Goal: Communication & Community: Answer question/provide support

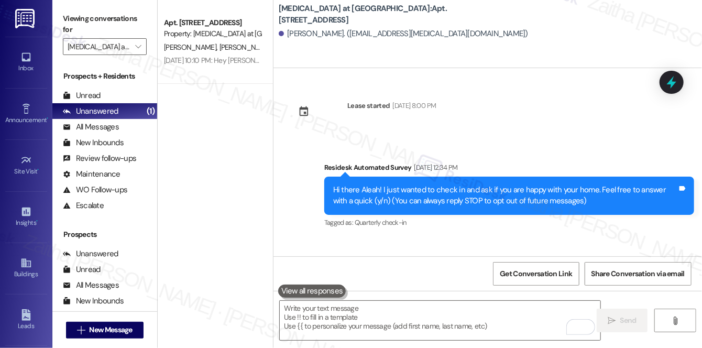
scroll to position [281, 0]
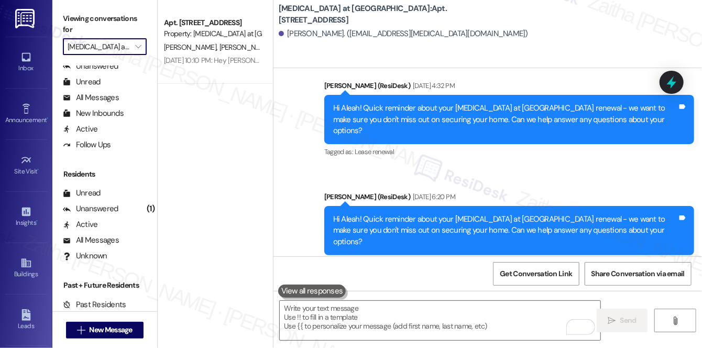
click at [118, 48] on input "[MEDICAL_DATA] at [GEOGRAPHIC_DATA]" at bounding box center [99, 46] width 62 height 17
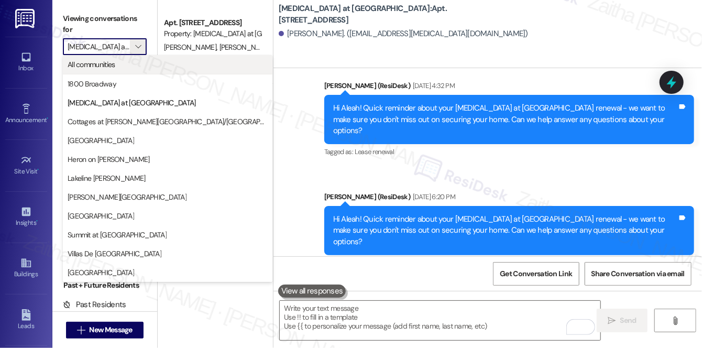
click at [110, 69] on span "All communities" at bounding box center [92, 64] width 48 height 10
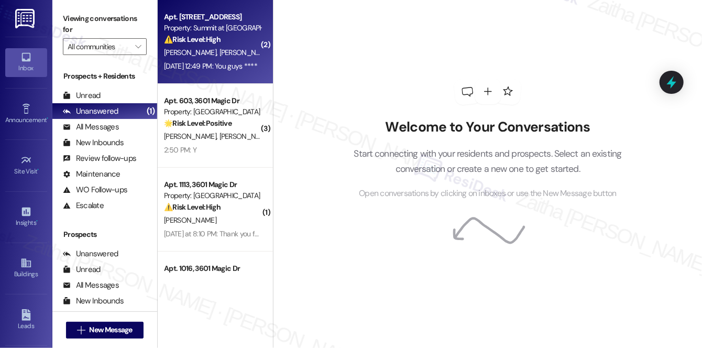
click at [231, 43] on div "⚠️ Risk Level: High The resident states they no longer live at the property and…" at bounding box center [212, 39] width 97 height 11
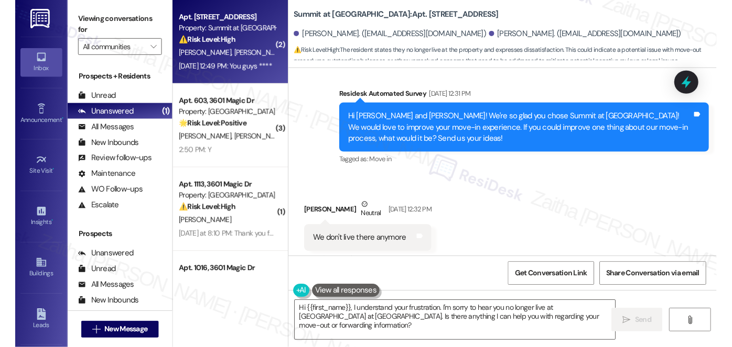
scroll to position [1209, 0]
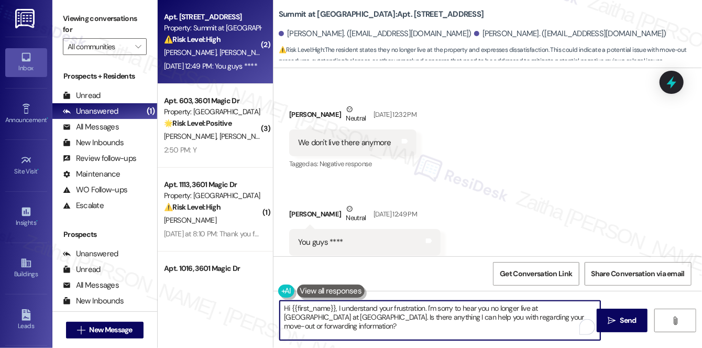
click at [573, 320] on div "Hi {{first_name}}, I understand your frustration. I'm sorry to hear you no long…" at bounding box center [440, 320] width 322 height 40
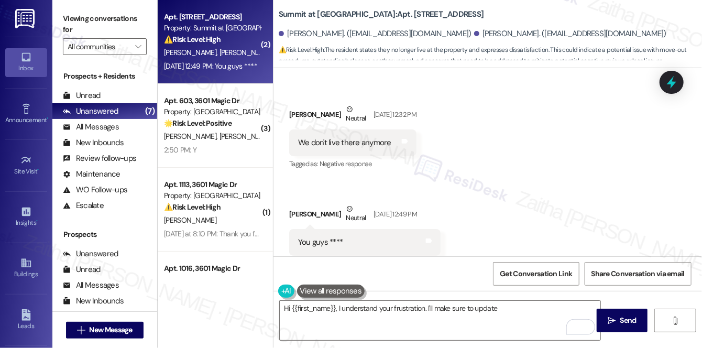
click at [295, 129] on div "We don't live there anymore Tags and notes" at bounding box center [352, 142] width 127 height 27
click at [388, 137] on div "We don't live there anymore" at bounding box center [344, 142] width 95 height 11
click at [300, 137] on div "We don't live there anymore" at bounding box center [344, 142] width 93 height 11
drag, startPoint x: 300, startPoint y: 116, endPoint x: 394, endPoint y: 119, distance: 94.4
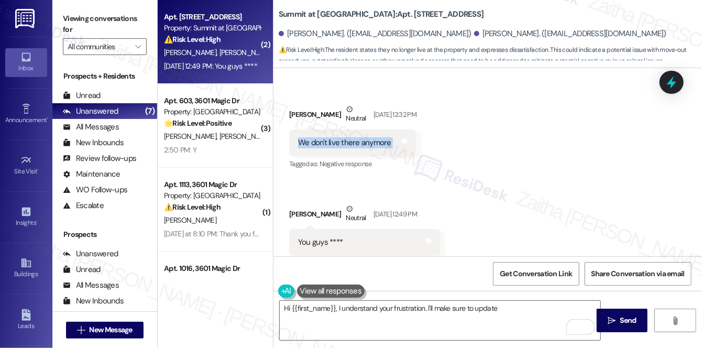
click at [394, 129] on div "We don't live there anymore Tags and notes" at bounding box center [352, 142] width 127 height 27
copy div "We don't live there anymore Tags and notes"
click at [513, 192] on div "Received via SMS [PERSON_NAME] Neutral [DATE] 12:32 PM We don't live there anym…" at bounding box center [488, 179] width 429 height 199
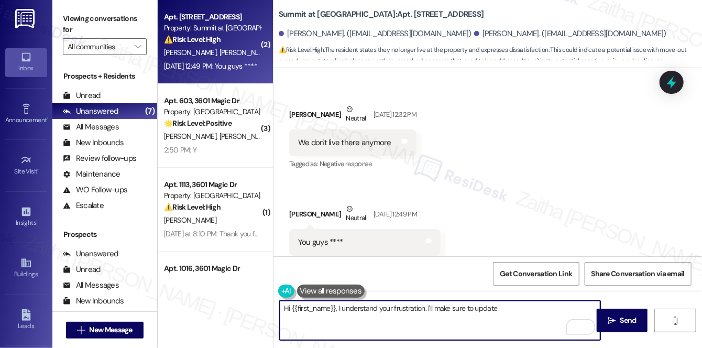
click at [503, 308] on textarea "Hi {{first_name}}, I understand your frustration. I'll make sure to update" at bounding box center [440, 320] width 321 height 39
paste textarea "update our records accordingly"
click at [574, 310] on textarea "Hi {{first_name}}, I understand your frustration. I'll make sure to update our …" at bounding box center [440, 320] width 321 height 39
drag, startPoint x: 283, startPoint y: 308, endPoint x: 289, endPoint y: 311, distance: 7.5
click at [284, 308] on textarea "Hi {{first_name}}, I understand your frustration. I'll make sure to update our …" at bounding box center [440, 320] width 321 height 39
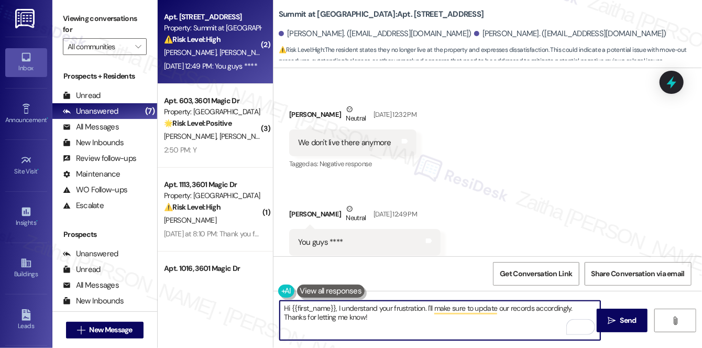
click at [342, 318] on textarea "Hi {{first_name}}, I understand your frustration. I'll make sure to update our …" at bounding box center [440, 320] width 321 height 39
click at [283, 308] on textarea "Hi {{first_name}}, I understand your frustration. I'll make sure to update our …" at bounding box center [440, 320] width 321 height 39
drag, startPoint x: 314, startPoint y: 313, endPoint x: 357, endPoint y: 315, distance: 43.5
click at [357, 315] on textarea "Hi {{first_name}}, I understand your frustration. I'll make sure to update our …" at bounding box center [440, 320] width 321 height 39
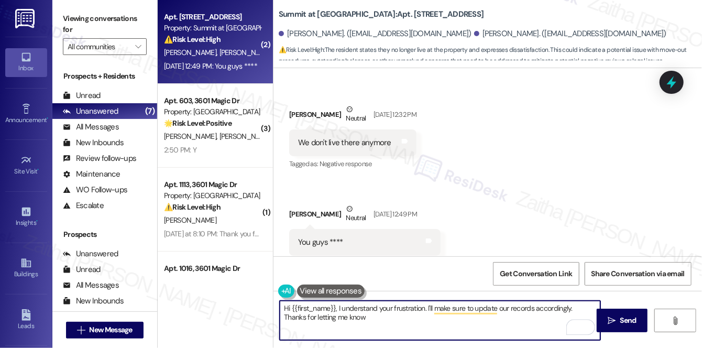
type textarea "Hi {{first_name}}, I understand your frustration. I'll make sure to update our …"
click at [282, 310] on textarea "Hi {{first_name}}, I understand your frustration. I'll make sure to update our …" at bounding box center [440, 320] width 321 height 39
drag, startPoint x: 287, startPoint y: 311, endPoint x: 367, endPoint y: 318, distance: 80.5
click at [367, 318] on textarea "Hi {{first_name}}, I understand your frustration. I'll make sure to update our …" at bounding box center [440, 320] width 321 height 39
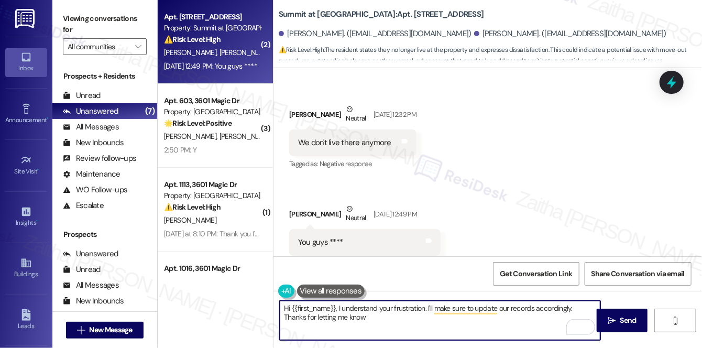
click at [285, 305] on textarea "Hi {{first_name}}, I understand your frustration. I'll make sure to update our …" at bounding box center [440, 320] width 321 height 39
drag, startPoint x: 303, startPoint y: 310, endPoint x: 351, endPoint y: 316, distance: 48.0
click at [351, 316] on textarea "Hi {{first_name}}, I understand your frustration. I'll make sure to update our …" at bounding box center [440, 320] width 321 height 39
click at [283, 310] on textarea "Hi {{first_name}}, I understand your frustration. I'll make sure to update our …" at bounding box center [440, 320] width 321 height 39
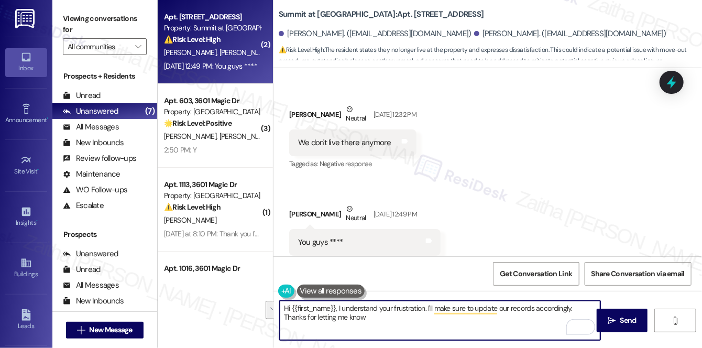
drag, startPoint x: 293, startPoint y: 311, endPoint x: 350, endPoint y: 322, distance: 57.7
click at [350, 322] on textarea "Hi {{first_name}}, I understand your frustration. I'll make sure to update our …" at bounding box center [440, 320] width 321 height 39
drag, startPoint x: 285, startPoint y: 308, endPoint x: 350, endPoint y: 322, distance: 66.0
click at [350, 322] on textarea "Hi {{first_name}}, I understand your frustration. I'll make sure to update our …" at bounding box center [440, 320] width 321 height 39
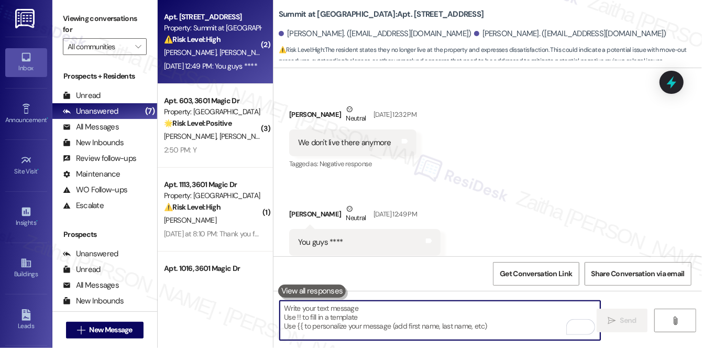
click at [370, 310] on textarea "To enrich screen reader interactions, please activate Accessibility in Grammarl…" at bounding box center [440, 320] width 321 height 39
paste textarea "Hi {{first_name}}, I completely understand your frustration. I’ll update our re…"
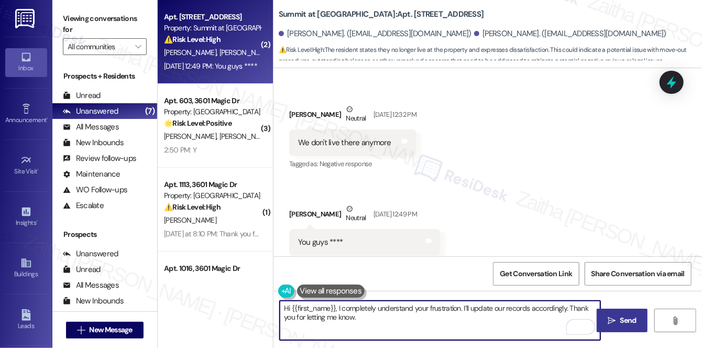
type textarea "Hi {{first_name}}, I completely understand your frustration. I’ll update our re…"
click at [629, 317] on span "Send" at bounding box center [629, 320] width 16 height 11
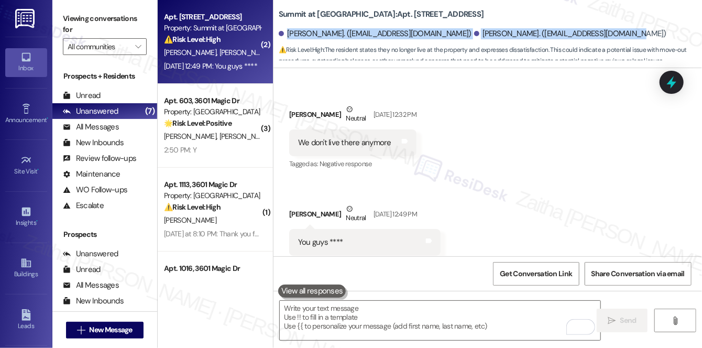
copy div "[PERSON_NAME]. ([EMAIL_ADDRESS][DOMAIN_NAME]) [PERSON_NAME]. ([EMAIL_ADDRESS][D…"
drag, startPoint x: 288, startPoint y: 32, endPoint x: 557, endPoint y: 27, distance: 269.4
click at [557, 27] on div "[PERSON_NAME]. ([EMAIL_ADDRESS][DOMAIN_NAME]) [PERSON_NAME]. ([EMAIL_ADDRESS][D…" at bounding box center [490, 34] width 423 height 21
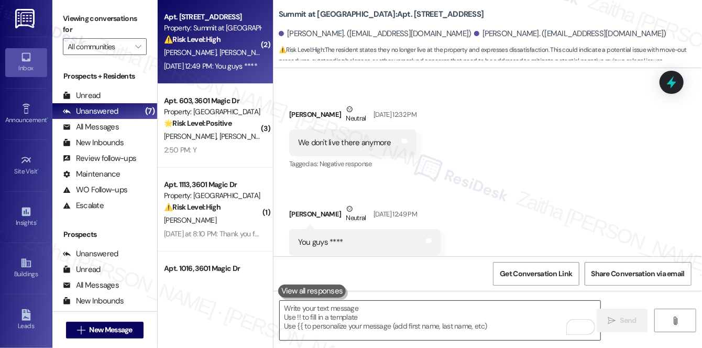
click at [336, 309] on textarea "To enrich screen reader interactions, please activate Accessibility in Grammarl…" at bounding box center [440, 320] width 321 height 39
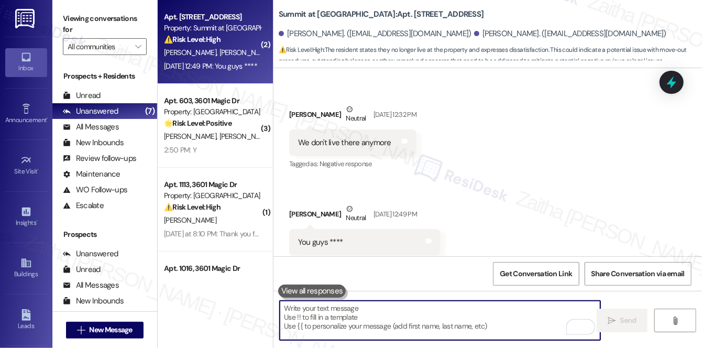
paste textarea "[PERSON_NAME]. ([EMAIL_ADDRESS][DOMAIN_NAME]) [PERSON_NAME]. ([EMAIL_ADDRESS][D…"
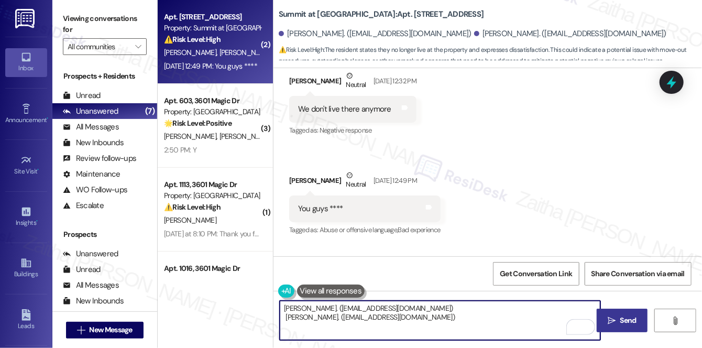
scroll to position [1293, 0]
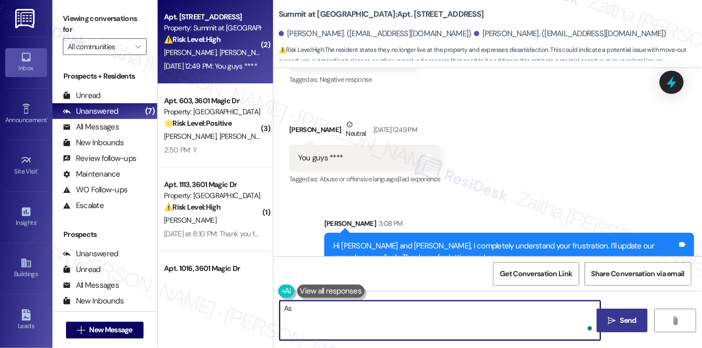
type textarea "A"
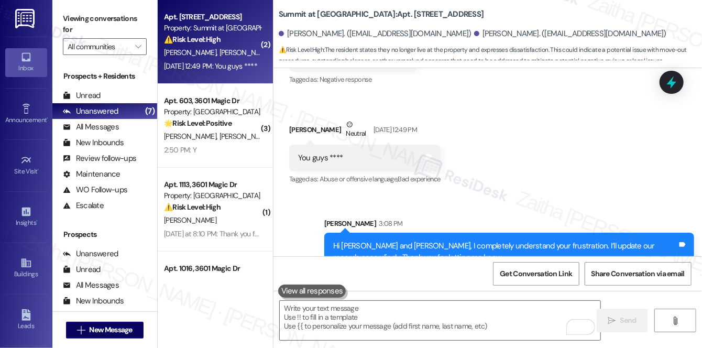
click at [279, 14] on b "Summit at [GEOGRAPHIC_DATA]: Apt. [STREET_ADDRESS]" at bounding box center [381, 14] width 205 height 11
click at [338, 13] on b "Summit at [GEOGRAPHIC_DATA]: Apt. [STREET_ADDRESS]" at bounding box center [381, 14] width 205 height 11
click at [276, 14] on div "Summit at [GEOGRAPHIC_DATA]: Apt. [STREET_ADDRESS] [PERSON_NAME]. ([EMAIL_ADDRE…" at bounding box center [488, 32] width 429 height 58
click at [313, 10] on b "Summit at [GEOGRAPHIC_DATA]: Apt. [STREET_ADDRESS]" at bounding box center [381, 14] width 205 height 11
click at [281, 10] on b "Summit at [GEOGRAPHIC_DATA]: Apt. [STREET_ADDRESS]" at bounding box center [381, 14] width 205 height 11
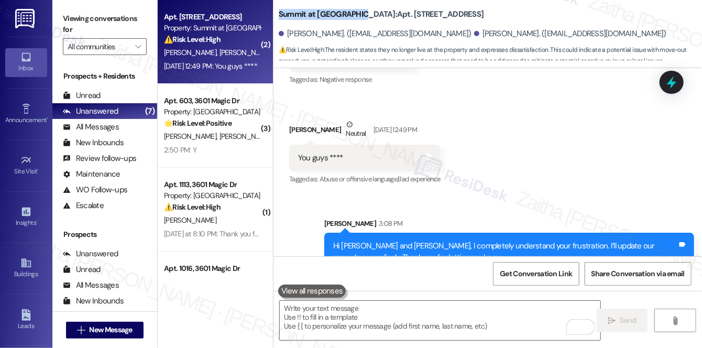
drag, startPoint x: 281, startPoint y: 10, endPoint x: 351, endPoint y: 16, distance: 70.5
click at [351, 16] on b "Summit at [GEOGRAPHIC_DATA]: Apt. [STREET_ADDRESS]" at bounding box center [381, 14] width 205 height 11
drag, startPoint x: 292, startPoint y: 12, endPoint x: 355, endPoint y: 10, distance: 62.9
click at [352, 10] on b "Summit at [GEOGRAPHIC_DATA]: Apt. [STREET_ADDRESS]" at bounding box center [381, 14] width 205 height 11
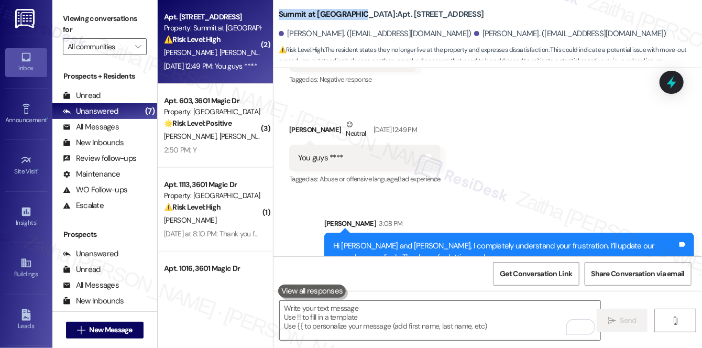
copy b "Summit at [GEOGRAPHIC_DATA]"
click at [537, 268] on span "Get Conversation Link" at bounding box center [536, 273] width 72 height 11
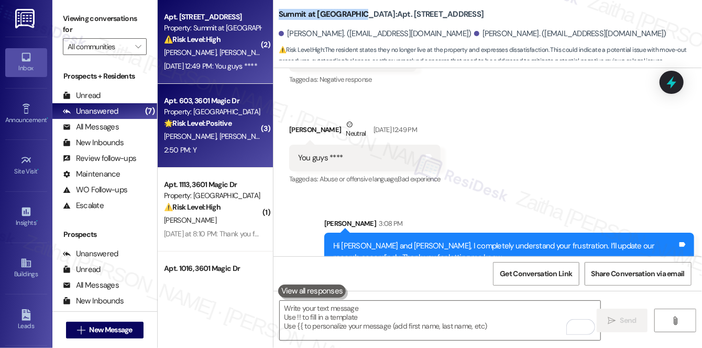
click at [275, 135] on span "A. Guadiania" at bounding box center [294, 136] width 39 height 9
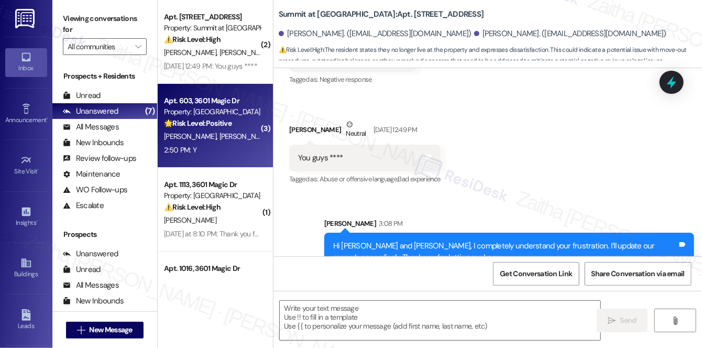
click at [275, 135] on span "A. Guadiania" at bounding box center [294, 136] width 39 height 9
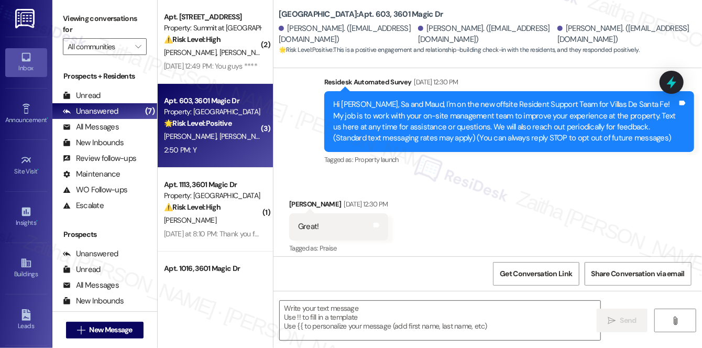
type textarea "Fetching suggested responses. Please feel free to read through the conversation…"
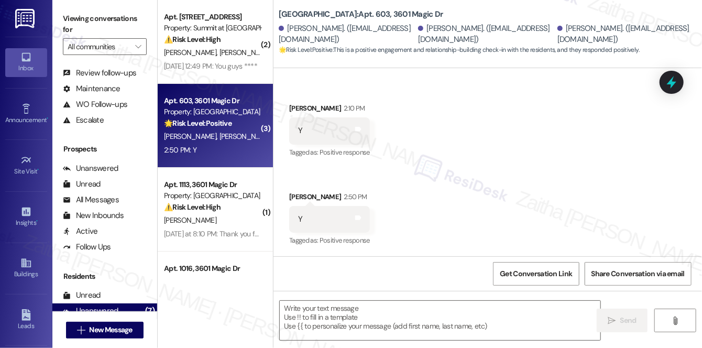
scroll to position [188, 0]
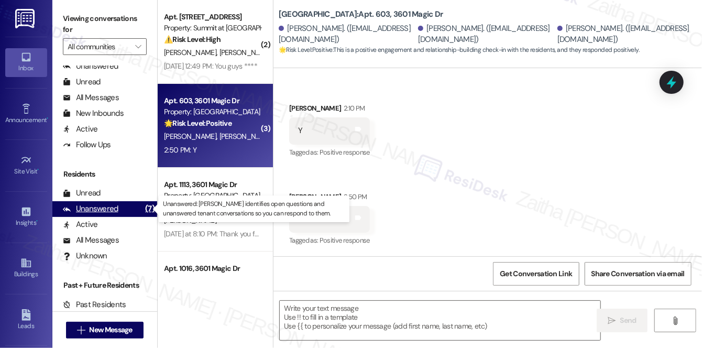
click at [131, 212] on div "Unanswered (7)" at bounding box center [104, 209] width 105 height 16
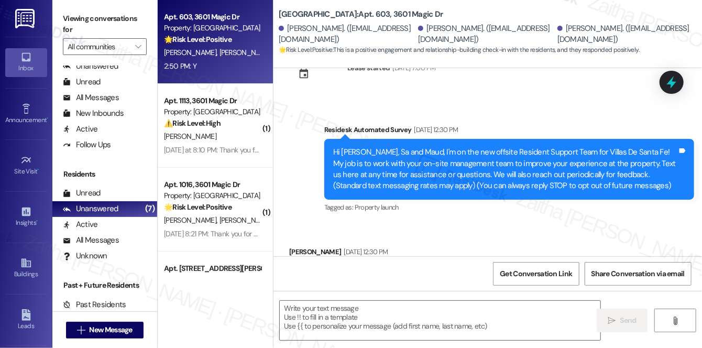
type textarea "Fetching suggested responses. Please feel free to read through the conversation…"
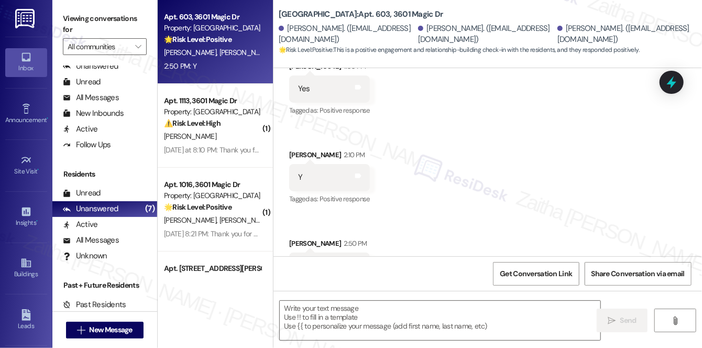
scroll to position [629, 0]
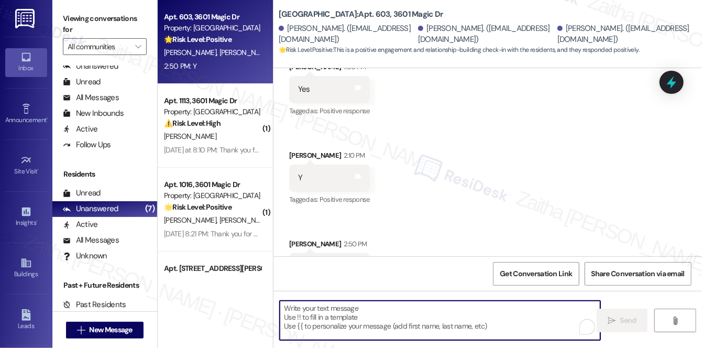
click at [340, 314] on textarea "To enrich screen reader interactions, please activate Accessibility in Grammarl…" at bounding box center [440, 320] width 321 height 39
paste textarea "Awesome, that made my day! Can I ask a quick favor? Would you mind sharing your…"
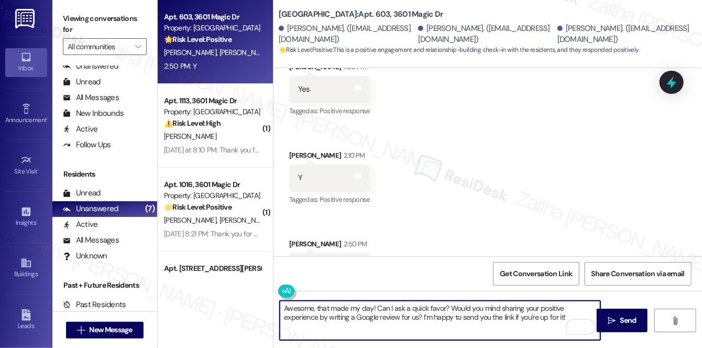
click at [381, 309] on textarea "Awesome, that made my day! Can I ask a quick favor? Would you mind sharing your…" at bounding box center [440, 320] width 321 height 39
click at [388, 305] on textarea "Awesome, that made my day! Can I ask a quick favor? Would you mind sharing your…" at bounding box center [440, 320] width 321 height 39
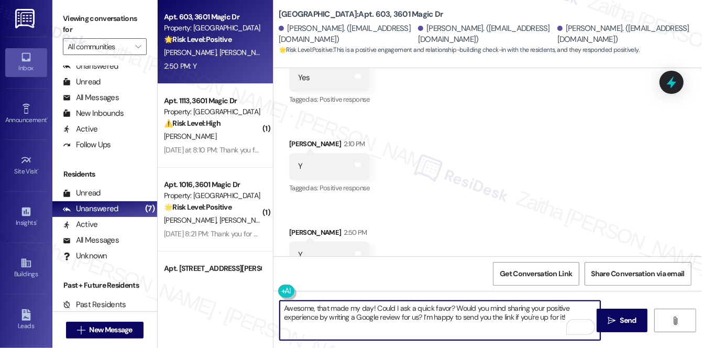
scroll to position [676, 0]
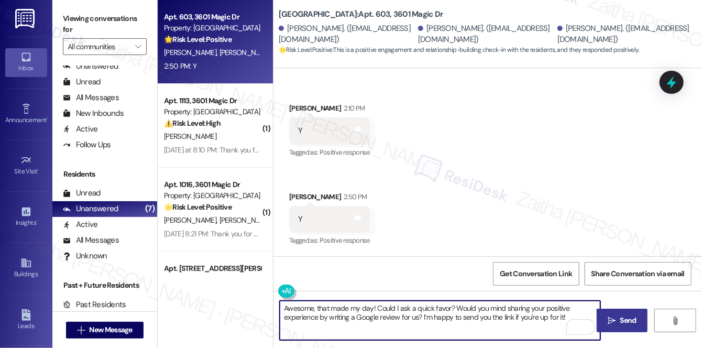
type textarea "Awesome, that made my day! Could I ask a quick favor? Would you mind sharing yo…"
click at [638, 323] on span "Send" at bounding box center [628, 320] width 20 height 11
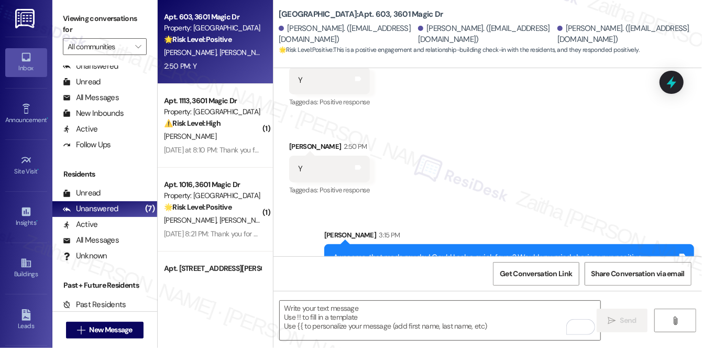
scroll to position [760, 0]
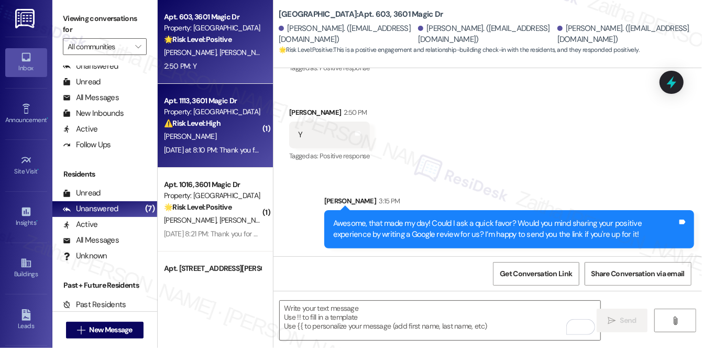
click at [212, 128] on div "⚠️ Risk Level: High The message reports broken windows (security risk and poten…" at bounding box center [212, 123] width 97 height 11
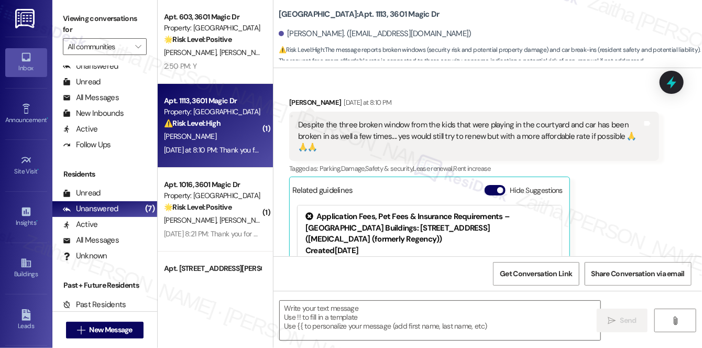
scroll to position [480, 0]
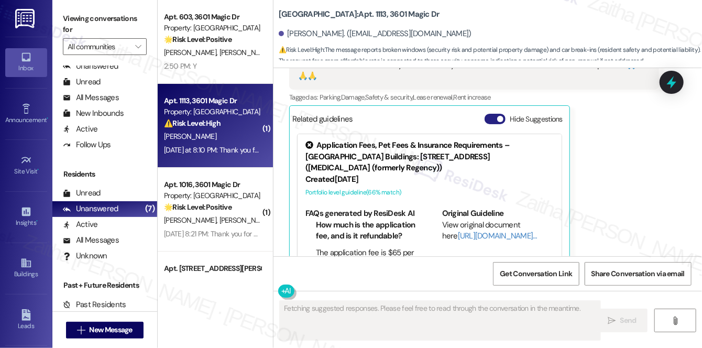
click at [488, 114] on button "Hide Suggestions" at bounding box center [495, 119] width 21 height 10
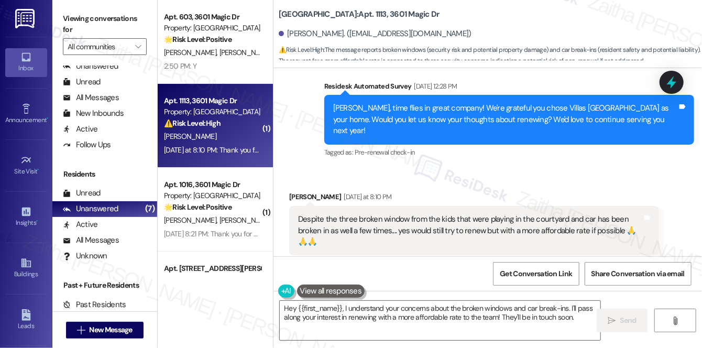
scroll to position [298, 0]
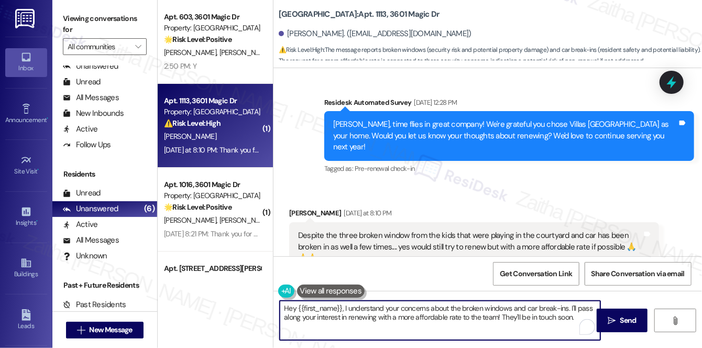
click at [295, 307] on textarea "Hey {{first_name}}, I understand your concerns about the broken windows and car…" at bounding box center [440, 320] width 321 height 39
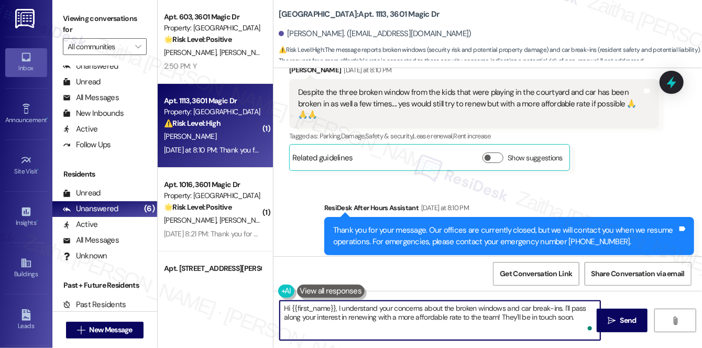
scroll to position [346, 0]
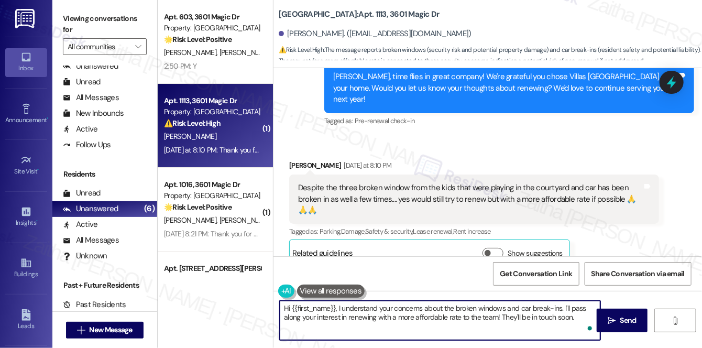
type textarea "Hi {{first_name}}, I understand your concerns about the broken windows and car …"
click at [299, 182] on div "Despite the three broken window from the kids that were playing in the courtyar…" at bounding box center [470, 199] width 344 height 34
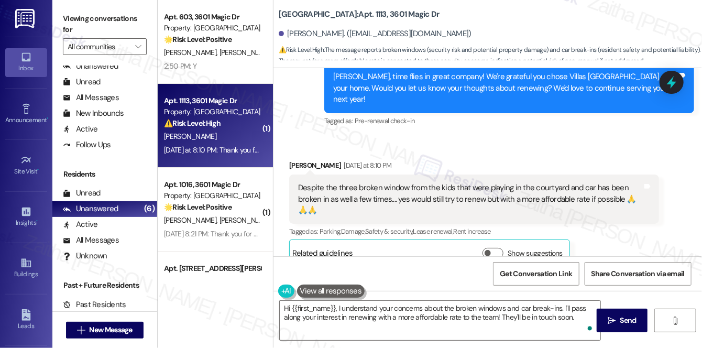
click at [455, 182] on div "Despite the three broken window from the kids that were playing in the courtyar…" at bounding box center [470, 199] width 344 height 34
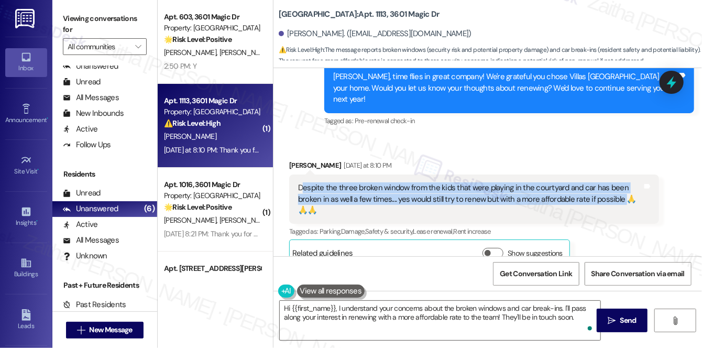
drag, startPoint x: 300, startPoint y: 165, endPoint x: 620, endPoint y: 179, distance: 320.0
click at [620, 182] on div "Despite the three broken window from the kids that were playing in the courtyar…" at bounding box center [470, 199] width 344 height 34
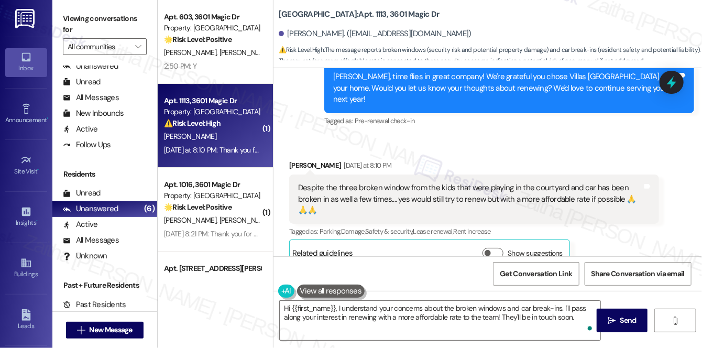
click at [533, 196] on div "Despite the three broken window from the kids that were playing in the courtyar…" at bounding box center [474, 199] width 370 height 49
click at [299, 182] on div "Despite the three broken window from the kids that were playing in the courtyar…" at bounding box center [470, 199] width 344 height 34
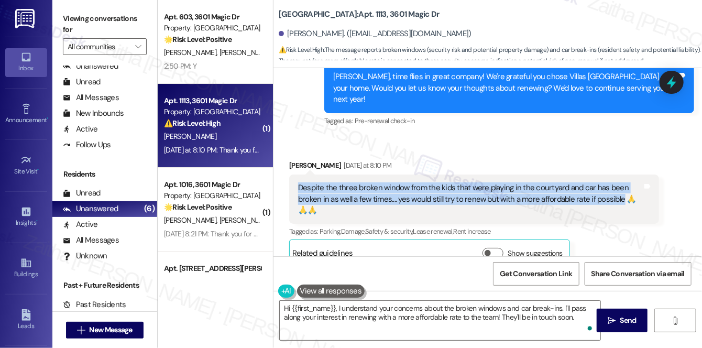
drag, startPoint x: 299, startPoint y: 162, endPoint x: 615, endPoint y: 181, distance: 316.1
click at [615, 182] on div "Despite the three broken window from the kids that were playing in the courtyar…" at bounding box center [470, 199] width 344 height 34
copy div "Despite the three broken window from the kids that were playing in the courtyar…"
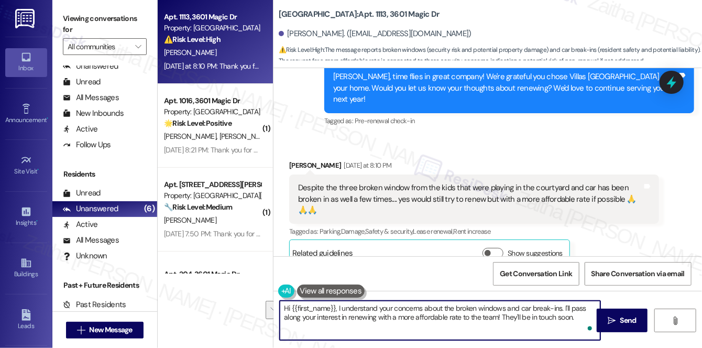
drag, startPoint x: 282, startPoint y: 310, endPoint x: 662, endPoint y: 370, distance: 385.1
click at [662, 347] on html "Inbox Go to Inbox Announcement • Send A Text Announcement Site Visit • Go to Si…" at bounding box center [351, 174] width 702 height 348
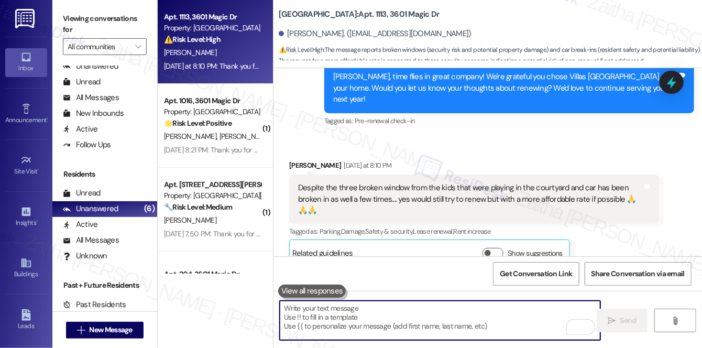
paste textarea "Thank you for sharing this with me. I’m sorry to hear about the broken windows …"
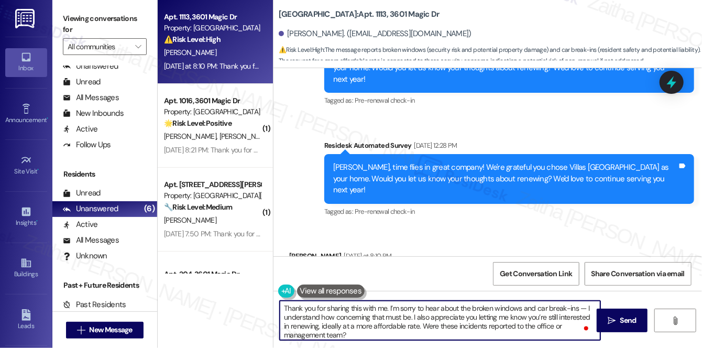
scroll to position [251, 0]
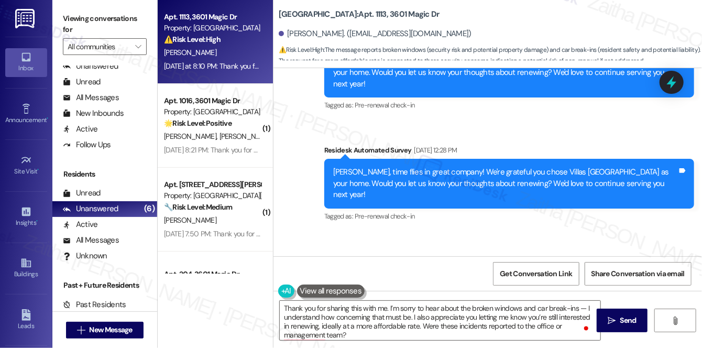
click at [306, 255] on div "[PERSON_NAME] [DATE] at 8:10 PM" at bounding box center [474, 262] width 370 height 15
copy div "[PERSON_NAME]"
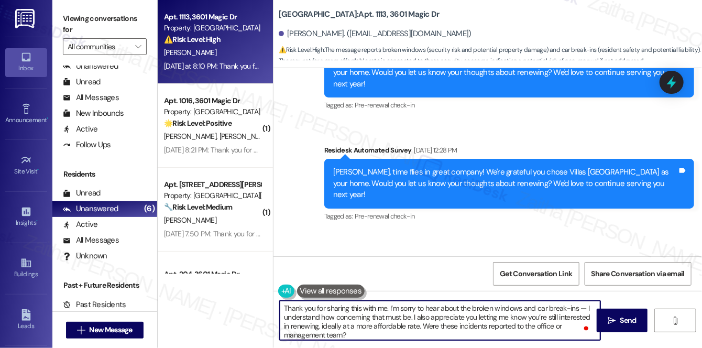
click at [387, 308] on textarea "Thank you for sharing this with me. I’m sorry to hear about the broken windows …" at bounding box center [440, 320] width 321 height 39
paste textarea "[PERSON_NAME]"
click at [317, 316] on textarea "Thank you for sharing this with me, [PERSON_NAME]. I’m sorry to hear about the …" at bounding box center [440, 320] width 321 height 39
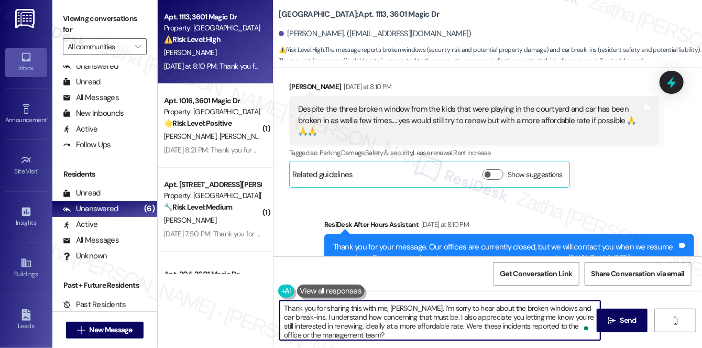
scroll to position [441, 0]
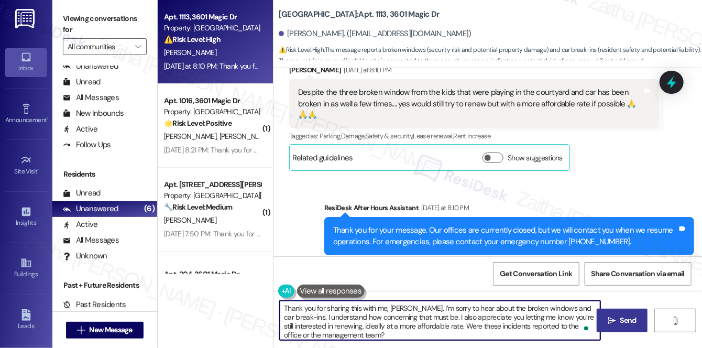
type textarea "Thank you for sharing this with me, [PERSON_NAME]. I’m sorry to hear about the …"
click at [629, 327] on button " Send" at bounding box center [622, 321] width 51 height 24
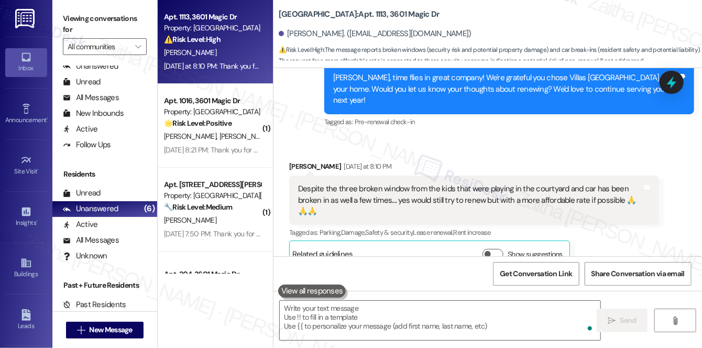
scroll to position [341, 0]
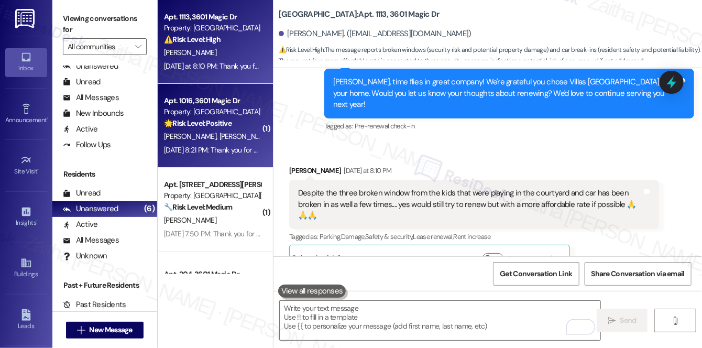
click at [231, 131] on div "[PERSON_NAME] [PERSON_NAME]" at bounding box center [212, 136] width 99 height 13
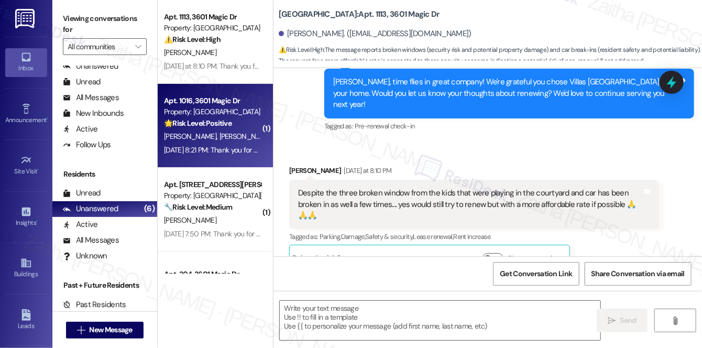
type textarea "Fetching suggested responses. Please feel free to read through the conversation…"
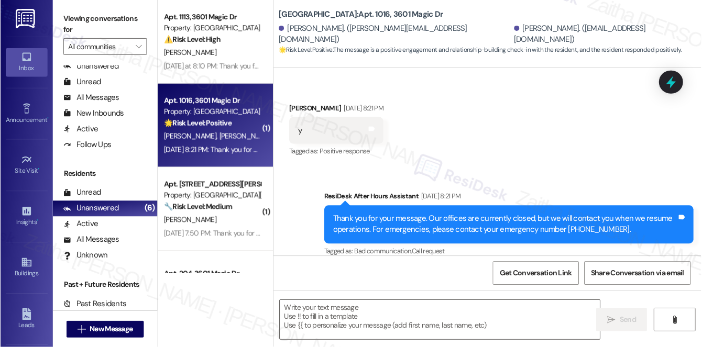
scroll to position [465, 0]
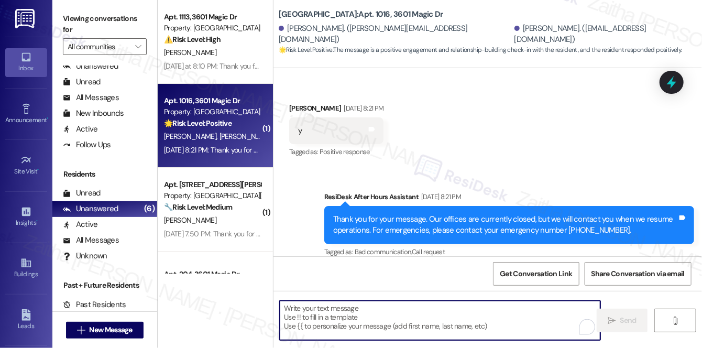
click at [310, 320] on textarea "To enrich screen reader interactions, please activate Accessibility in Grammarl…" at bounding box center [440, 320] width 321 height 39
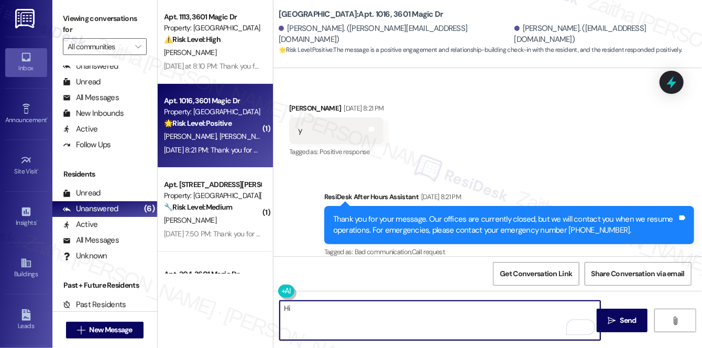
click at [300, 117] on div "y Tags and notes" at bounding box center [336, 130] width 94 height 27
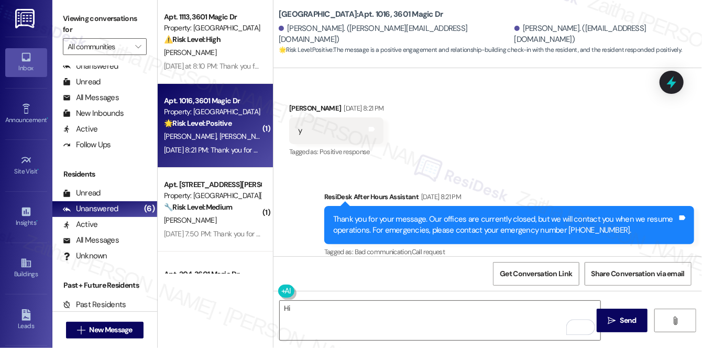
click at [301, 103] on div "[PERSON_NAME] [DATE] 8:21 PM" at bounding box center [336, 110] width 94 height 15
copy div "[PERSON_NAME]"
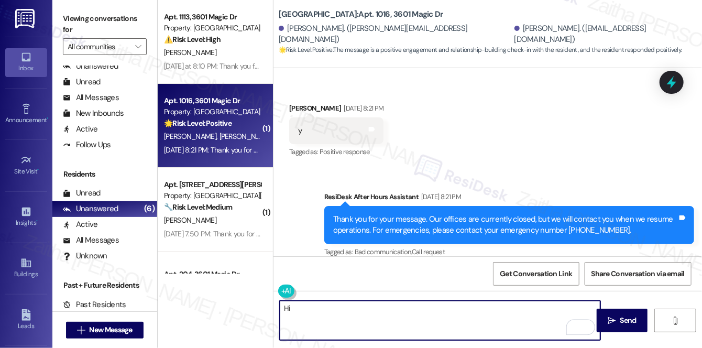
click at [317, 308] on textarea "Hi" at bounding box center [440, 320] width 321 height 39
paste textarea "[PERSON_NAME]"
paste textarea "'m so glad to hear that you're happy with your home."
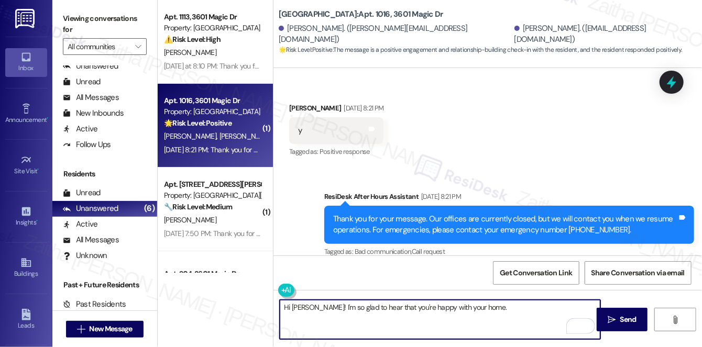
click at [502, 308] on textarea "Hi [PERSON_NAME]! I'm so glad to hear that you're happy with your home." at bounding box center [440, 319] width 321 height 39
paste textarea "Could I ask a quick favor? If you don’t mind, would you be willing to share you…"
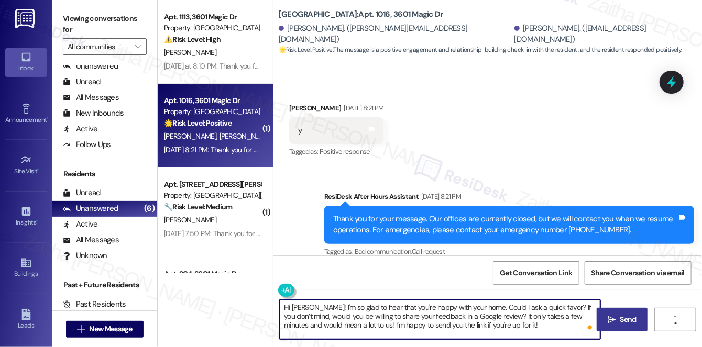
type textarea "Hi [PERSON_NAME]! I'm so glad to hear that you're happy with your home. Could I…"
click at [618, 323] on span "Send" at bounding box center [628, 319] width 20 height 11
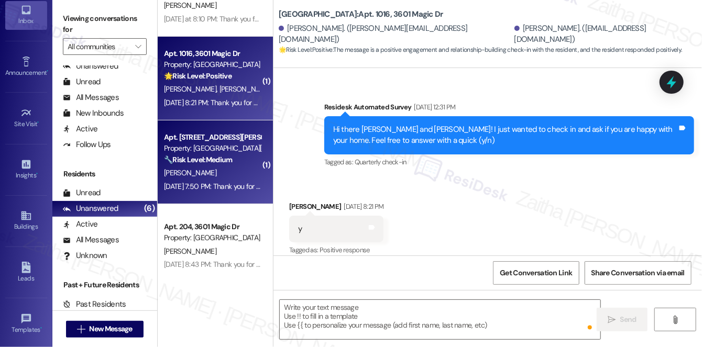
scroll to position [365, 0]
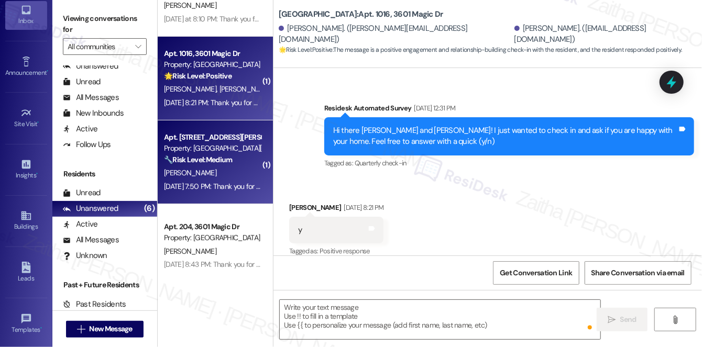
click at [224, 175] on div "[PERSON_NAME]" at bounding box center [212, 173] width 99 height 13
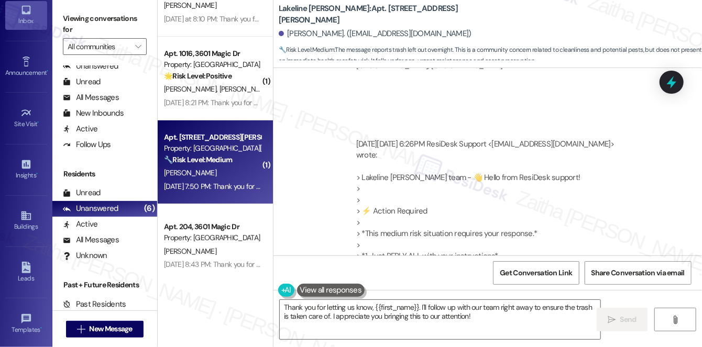
scroll to position [12851, 0]
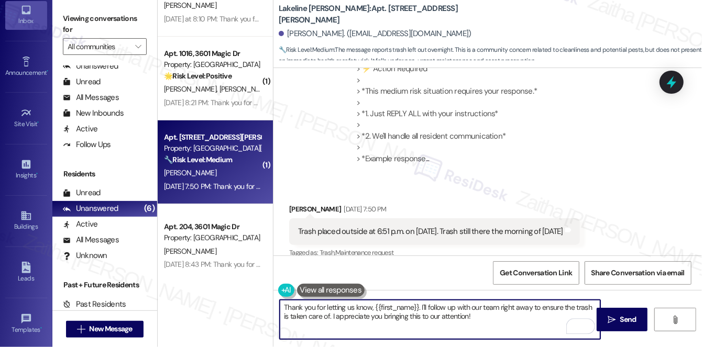
drag, startPoint x: 283, startPoint y: 308, endPoint x: 502, endPoint y: 327, distance: 219.4
click at [502, 327] on textarea "Thank you for letting us know, {{first_name}}. I'll follow up with our team rig…" at bounding box center [440, 319] width 321 height 39
click at [319, 308] on textarea "Thank you for letting us know, {{first_name}}. I'll follow up with our team rig…" at bounding box center [440, 319] width 321 height 39
drag, startPoint x: 371, startPoint y: 306, endPoint x: 232, endPoint y: 305, distance: 138.9
click at [232, 305] on div "Apt. 1113, 3601 Magic Dr Property: Villas De Santa Fe ⚠️ Risk Level: High The m…" at bounding box center [430, 173] width 545 height 347
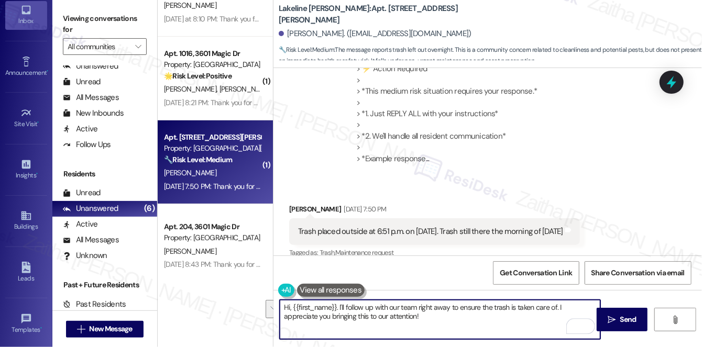
drag, startPoint x: 340, startPoint y: 304, endPoint x: 417, endPoint y: 334, distance: 83.3
click at [417, 334] on textarea "Hi, {{first_name}}. I'll follow up with our team right away to ensure the trash…" at bounding box center [440, 319] width 321 height 39
type textarea "Hi, {{first_name}}, thank you for letting me know, and I apologize for the dela…"
drag, startPoint x: 284, startPoint y: 307, endPoint x: 466, endPoint y: 337, distance: 184.8
click at [466, 337] on textarea "Hi, {{first_name}}, thank you for letting me know, and I apologize for the dela…" at bounding box center [440, 319] width 321 height 39
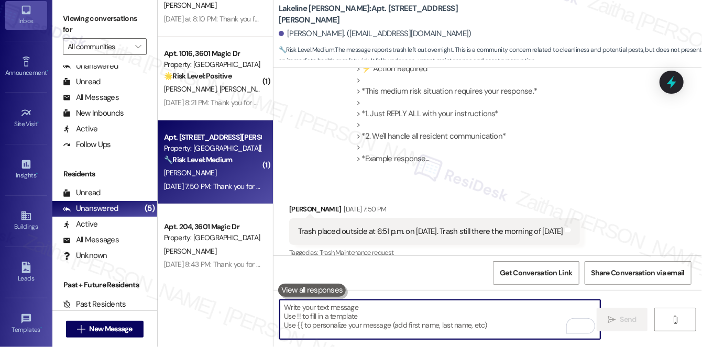
click at [313, 301] on textarea "To enrich screen reader interactions, please activate Accessibility in Grammarl…" at bounding box center [440, 319] width 321 height 39
click at [314, 315] on textarea "To enrich screen reader interactions, please activate Accessibility in Grammarl…" at bounding box center [440, 319] width 321 height 39
paste textarea "Hi {{first_name}}, thank you for letting me know, and I apologize for the delay…"
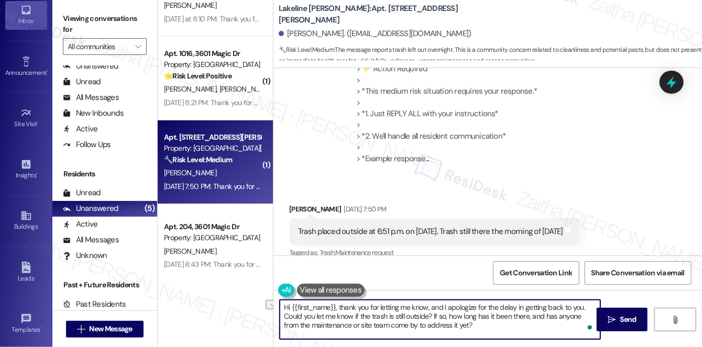
drag, startPoint x: 434, startPoint y: 316, endPoint x: 547, endPoint y: 317, distance: 112.2
click at [547, 317] on textarea "Hi {{first_name}}, thank you for letting me know, and I apologize for the delay…" at bounding box center [440, 319] width 321 height 39
drag, startPoint x: 541, startPoint y: 319, endPoint x: 560, endPoint y: 317, distance: 18.5
click at [560, 317] on textarea "Hi {{first_name}}, thank you for letting me know, and I apologize for the delay…" at bounding box center [440, 319] width 321 height 39
click at [439, 313] on textarea "Hi {{first_name}}, thank you for letting me know, and I apologize for the delay…" at bounding box center [440, 319] width 321 height 39
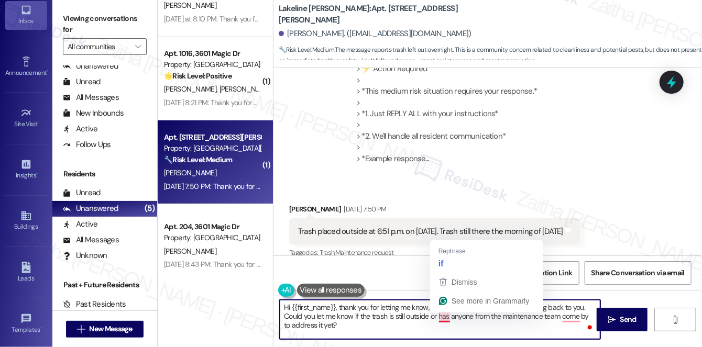
click at [447, 316] on textarea "Hi {{first_name}}, thank you for letting me know, and I apologize for the delay…" at bounding box center [440, 319] width 321 height 39
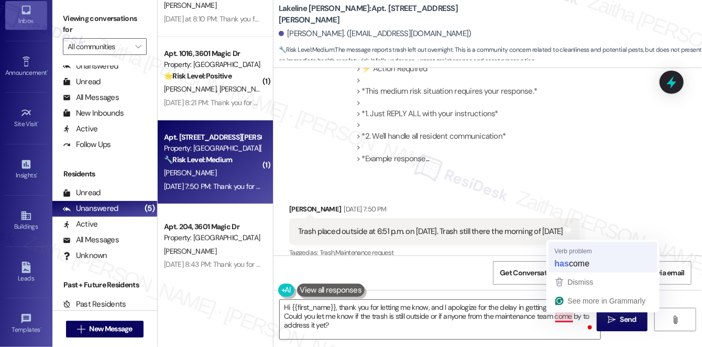
type textarea "Hi {{first_name}}, thank you for letting me know, and I apologize for the delay…"
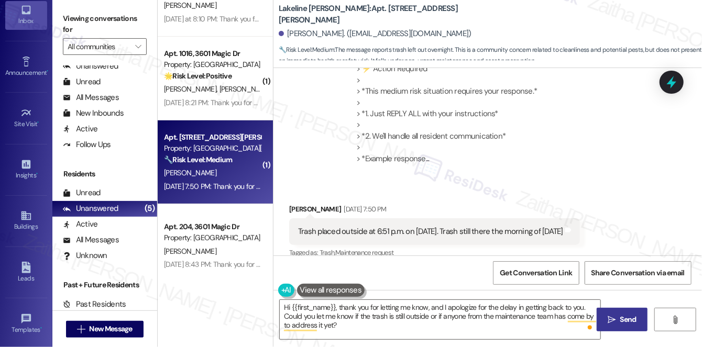
click at [621, 316] on span "Send" at bounding box center [629, 319] width 16 height 11
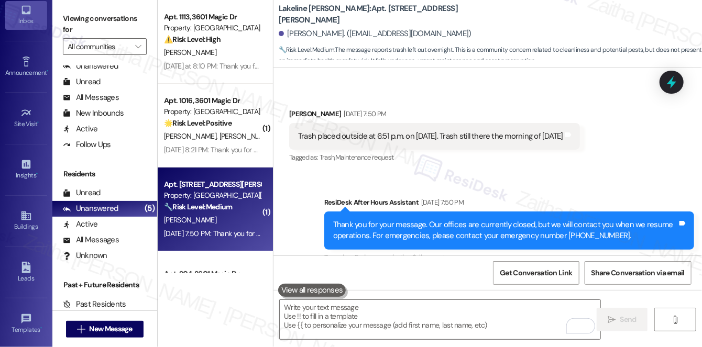
scroll to position [0, 0]
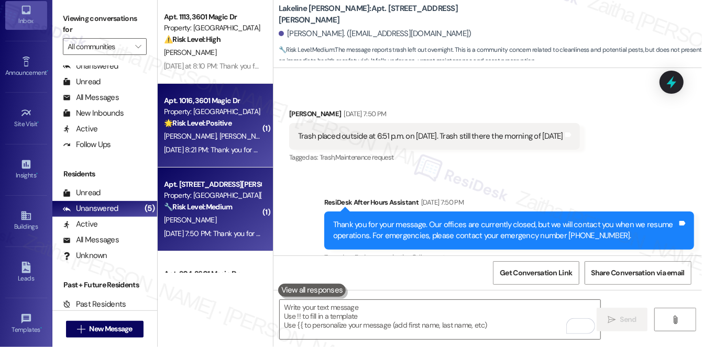
click at [235, 110] on div "Property: [GEOGRAPHIC_DATA]" at bounding box center [212, 111] width 97 height 11
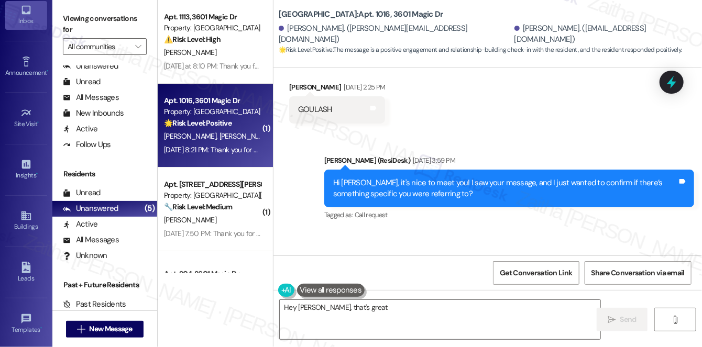
scroll to position [365, 0]
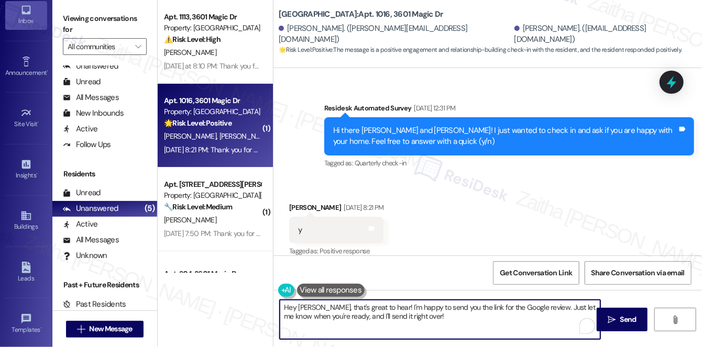
click at [294, 307] on textarea "Hey Alexander, that's great to hear! I'm happy to send you the link for the Goo…" at bounding box center [440, 319] width 321 height 39
drag, startPoint x: 384, startPoint y: 306, endPoint x: 434, endPoint y: 327, distance: 54.2
click at [434, 327] on textarea "Hi Alexander, that's great to hear! I'm happy to send you the link for the Goog…" at bounding box center [440, 319] width 321 height 39
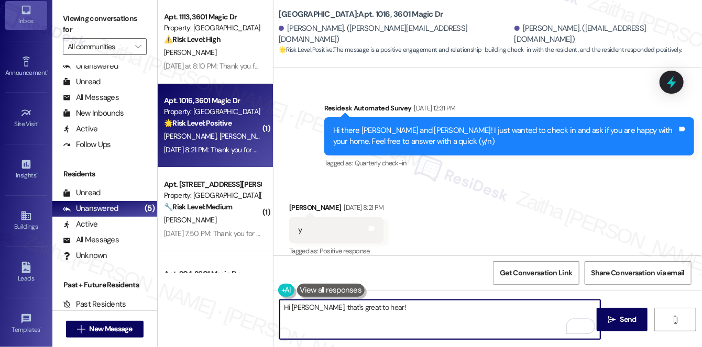
paste textarea "Could I ask a quick favor? If you don’t mind, would you be willing to share you…"
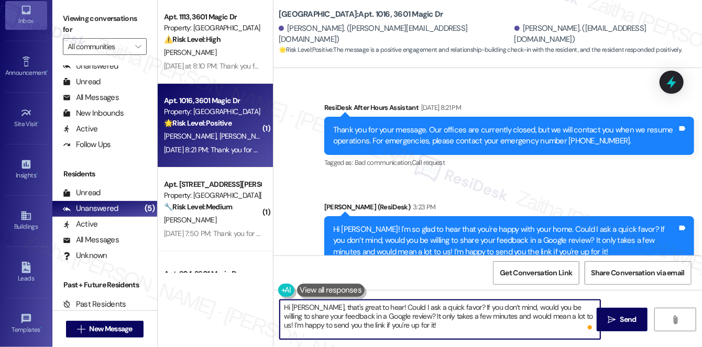
scroll to position [576, 0]
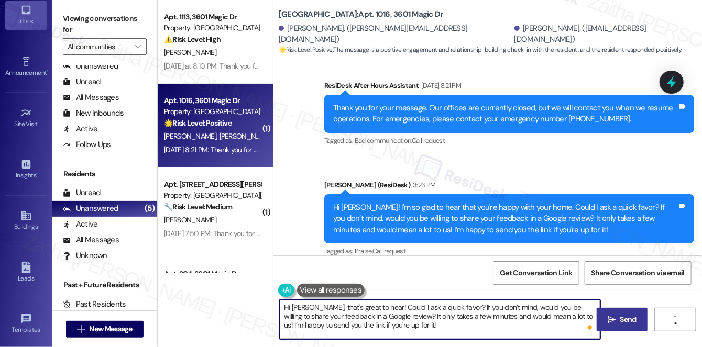
type textarea "Hi Alexander, that's great to hear! Could I ask a quick favor? If you don’t min…"
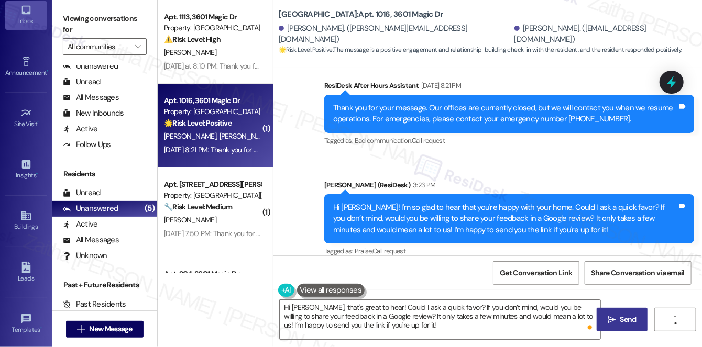
click at [614, 314] on span " Send" at bounding box center [622, 319] width 33 height 11
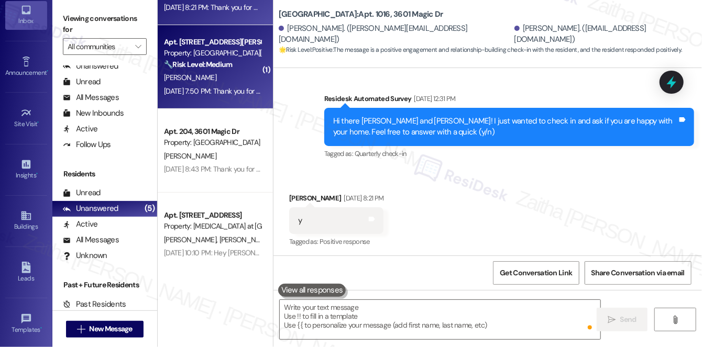
scroll to position [365, 0]
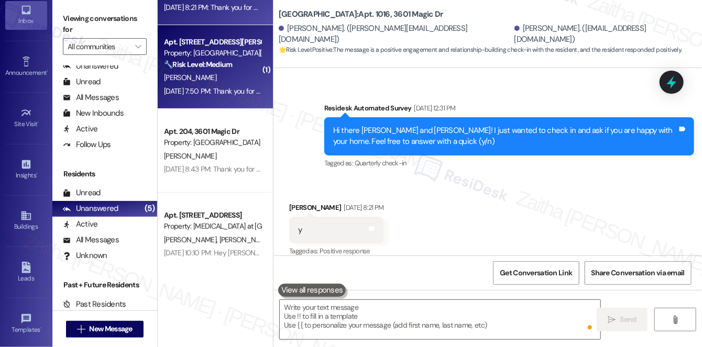
click at [240, 76] on div "[PERSON_NAME]" at bounding box center [212, 77] width 99 height 13
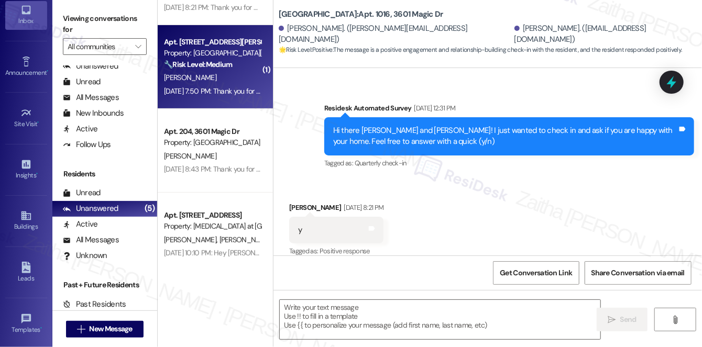
type textarea "Fetching suggested responses. Please feel free to read through the conversation…"
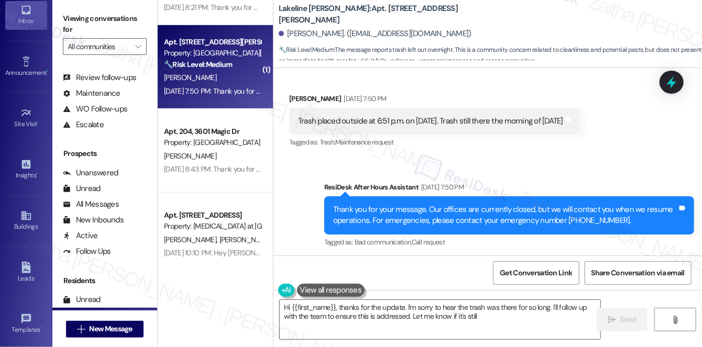
scroll to position [5, 0]
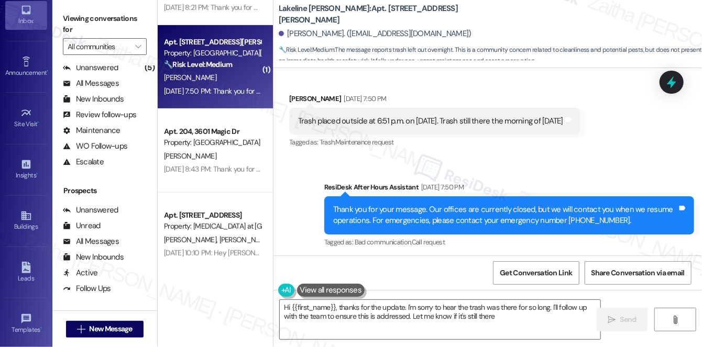
type textarea "Hi {{first_name}}, thanks for the update. I'm sorry to hear the trash was there…"
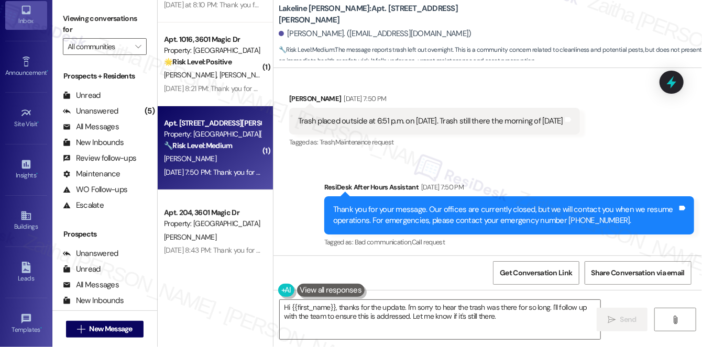
scroll to position [0, 0]
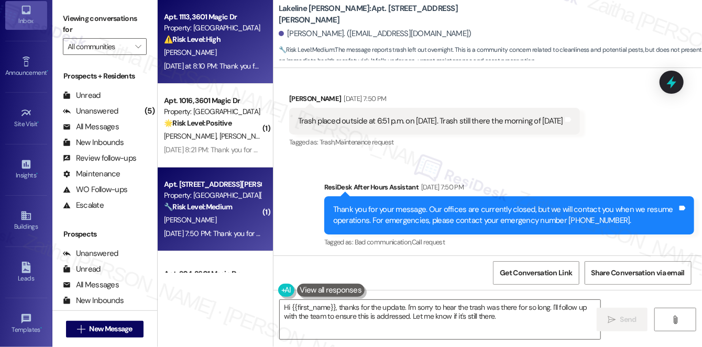
click at [220, 29] on div "Property: [GEOGRAPHIC_DATA]" at bounding box center [212, 28] width 97 height 11
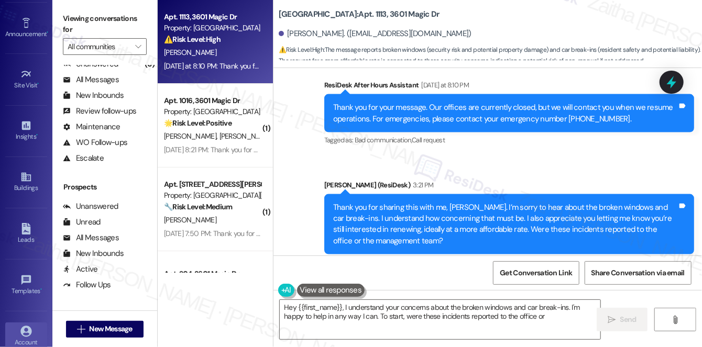
scroll to position [148, 0]
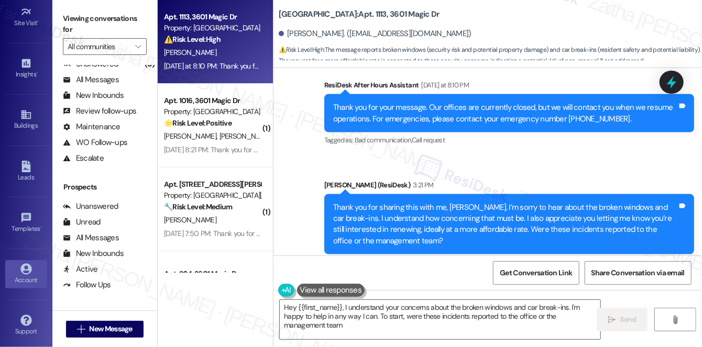
type textarea "Hey {{first_name}}, I understand your concerns about the broken windows and car…"
click at [30, 275] on div "Account" at bounding box center [26, 280] width 52 height 10
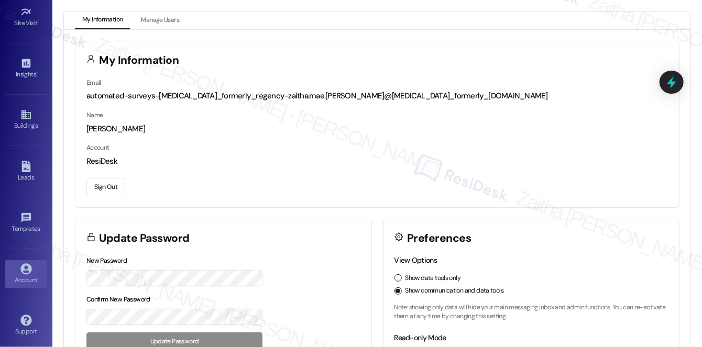
click at [96, 190] on button "Sign Out" at bounding box center [105, 187] width 39 height 18
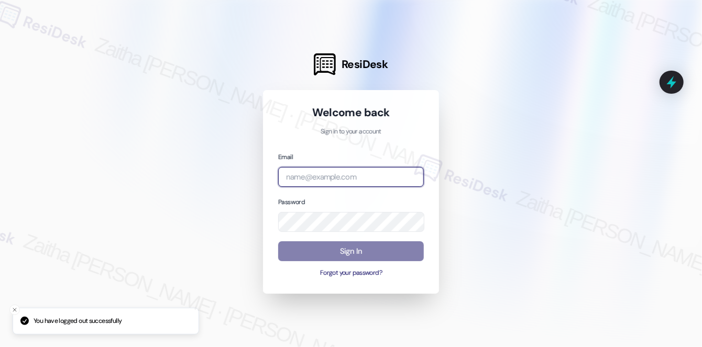
click at [326, 168] on input "email" at bounding box center [351, 177] width 146 height 20
type input "r"
type input "R"
type input "r"
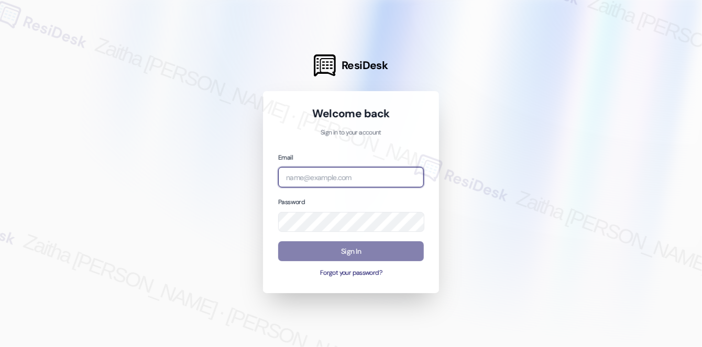
click at [296, 184] on input "email" at bounding box center [351, 177] width 146 height 20
type input "automated-surveys-rj_group-zaitha.mae.[PERSON_NAME]@rj_[DOMAIN_NAME]"
